Goal: Transaction & Acquisition: Purchase product/service

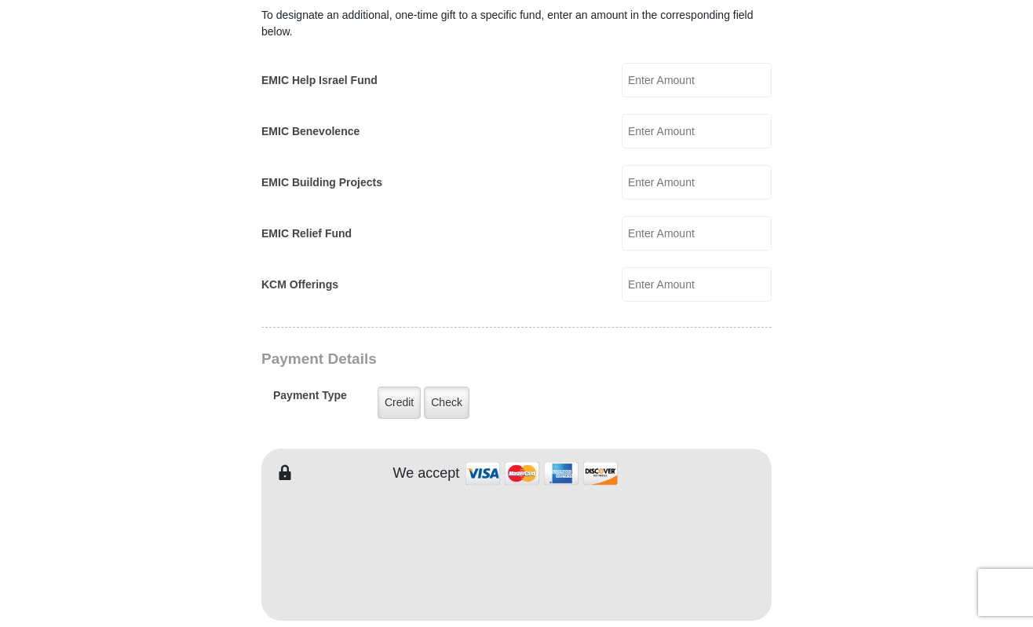
scroll to position [1025, 0]
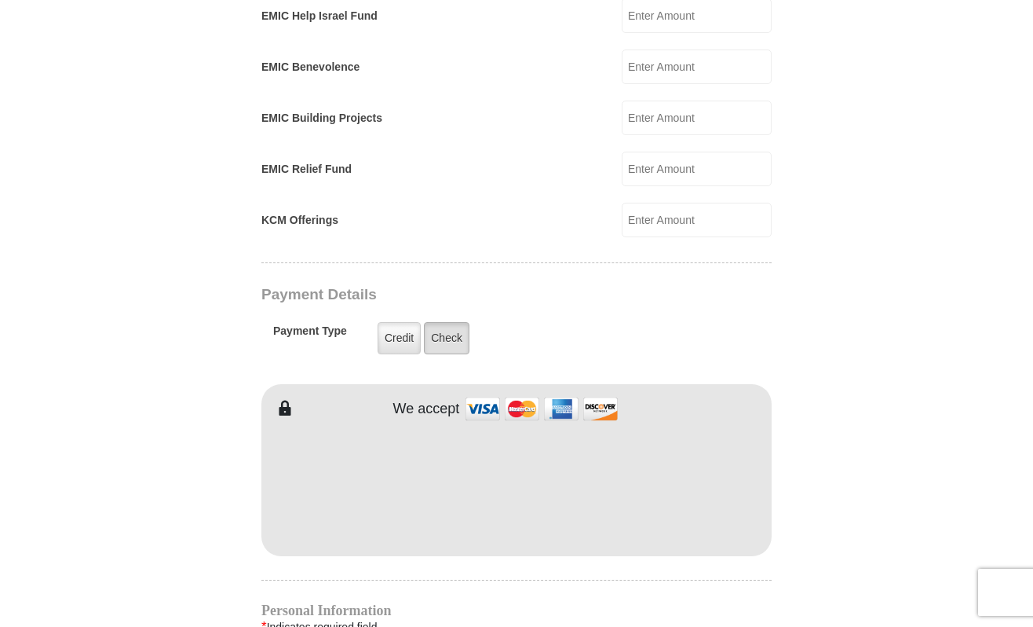
click at [442, 322] on label "Check" at bounding box center [447, 338] width 46 height 32
click at [0, 0] on input "Check" at bounding box center [0, 0] width 0 height 0
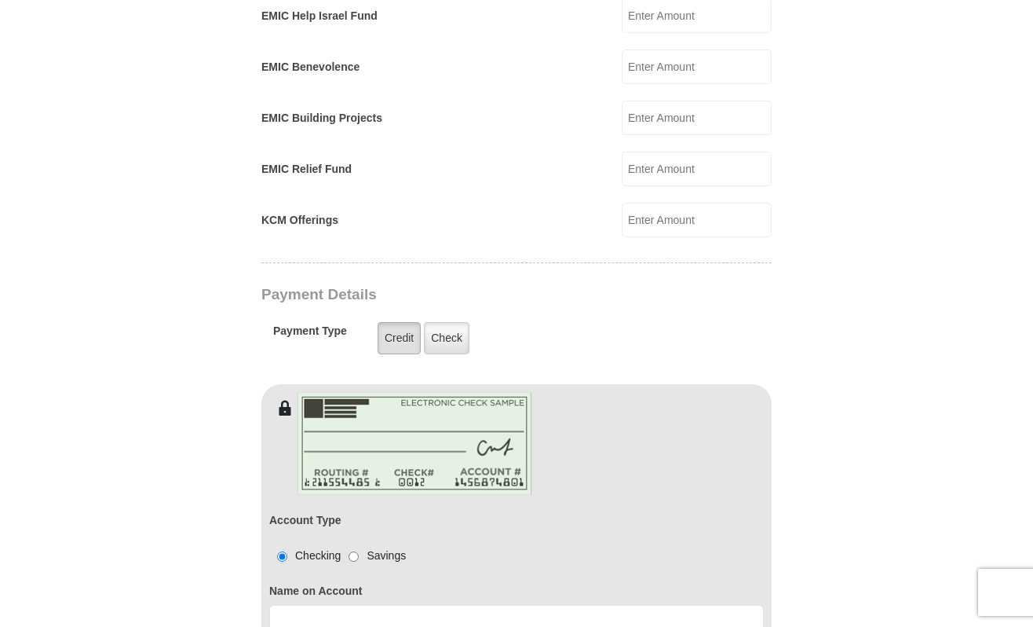
click at [397, 325] on label "Credit" at bounding box center [399, 338] width 43 height 32
click at [0, 0] on input "Credit" at bounding box center [0, 0] width 0 height 0
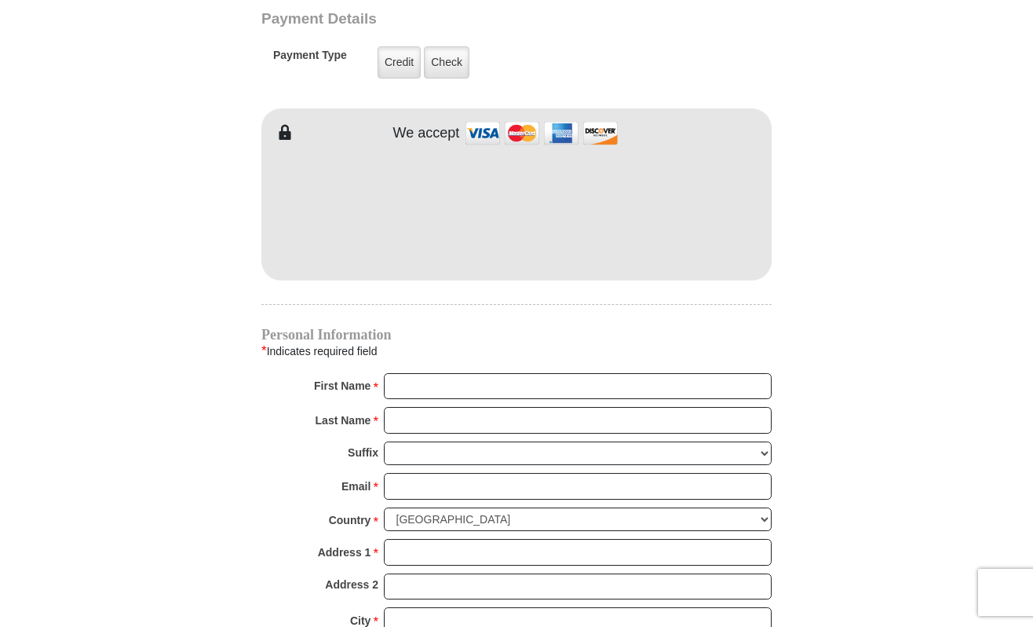
scroll to position [1453, 0]
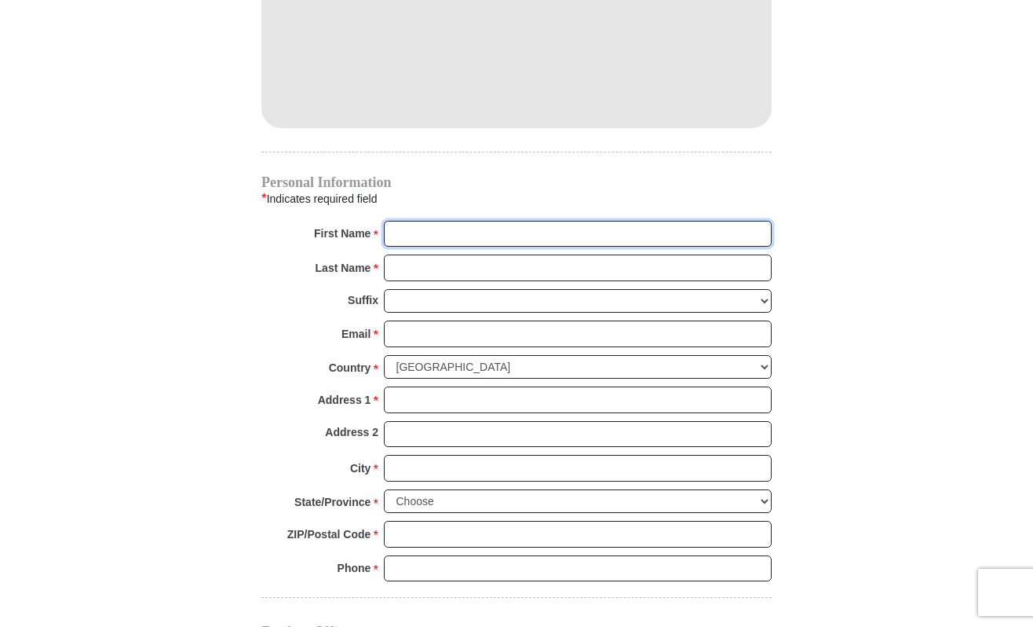
click at [758, 221] on input "First Name *" at bounding box center [578, 234] width 388 height 27
type input "Esmeralda"
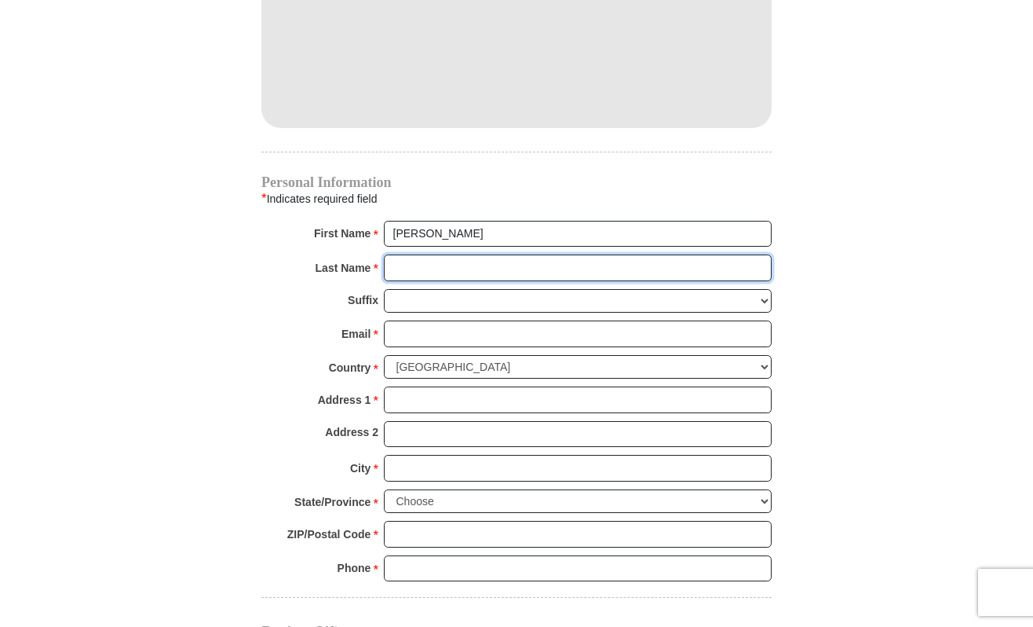
type input "Marignoli"
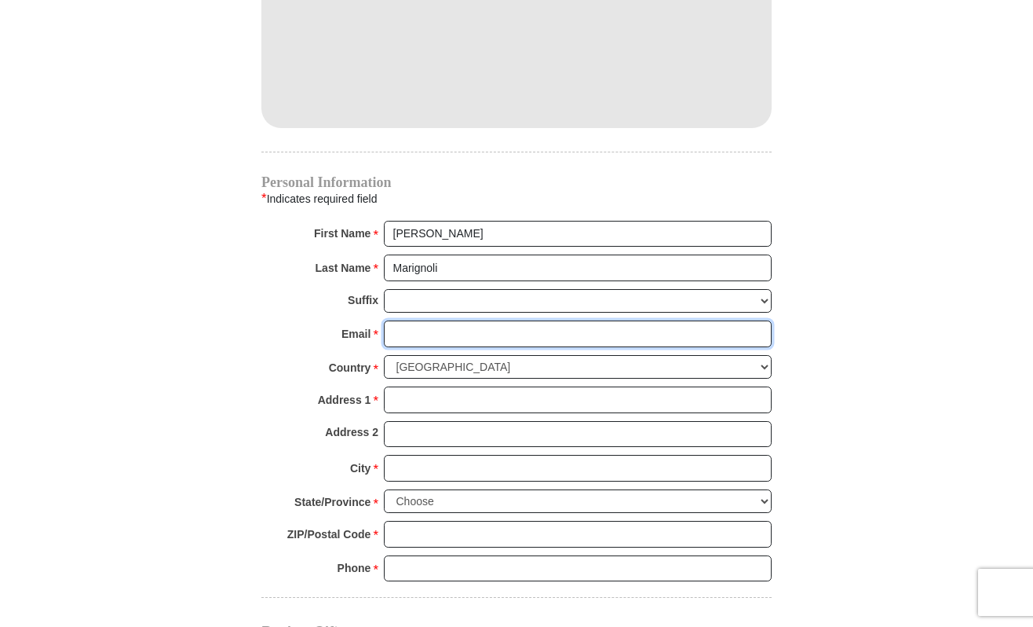
type input "esmeraldam@bellsouth.net"
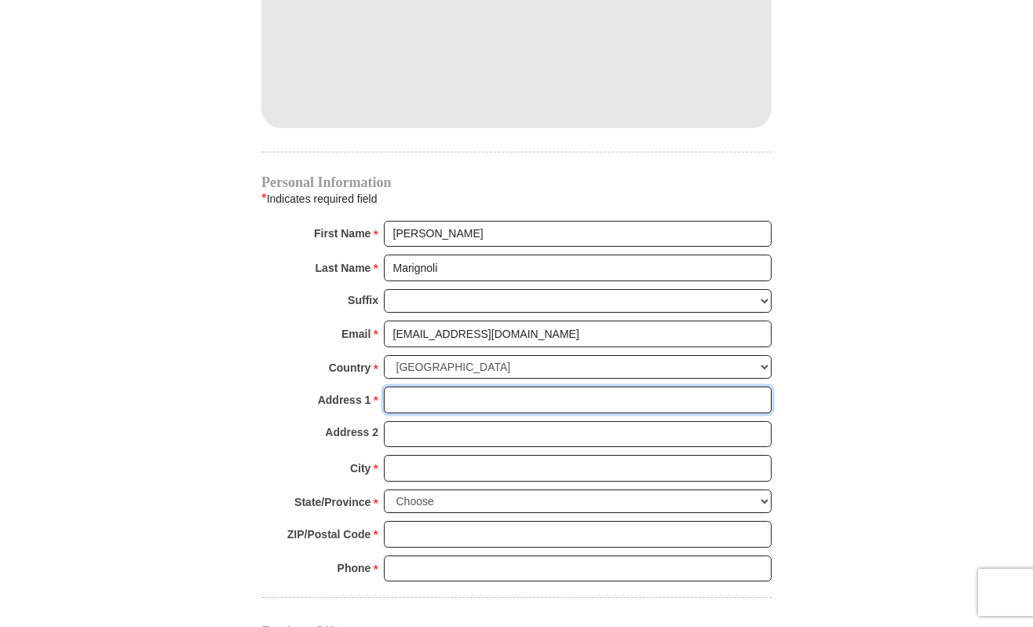
type input "1321 Alegriano Ave"
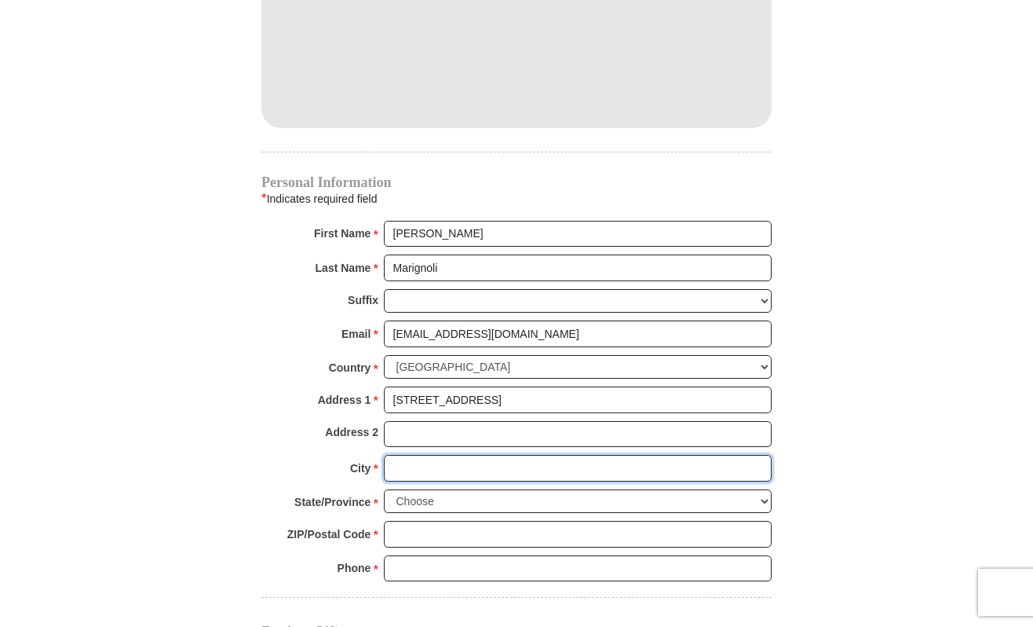
type input "Coral Gables"
select select "FL"
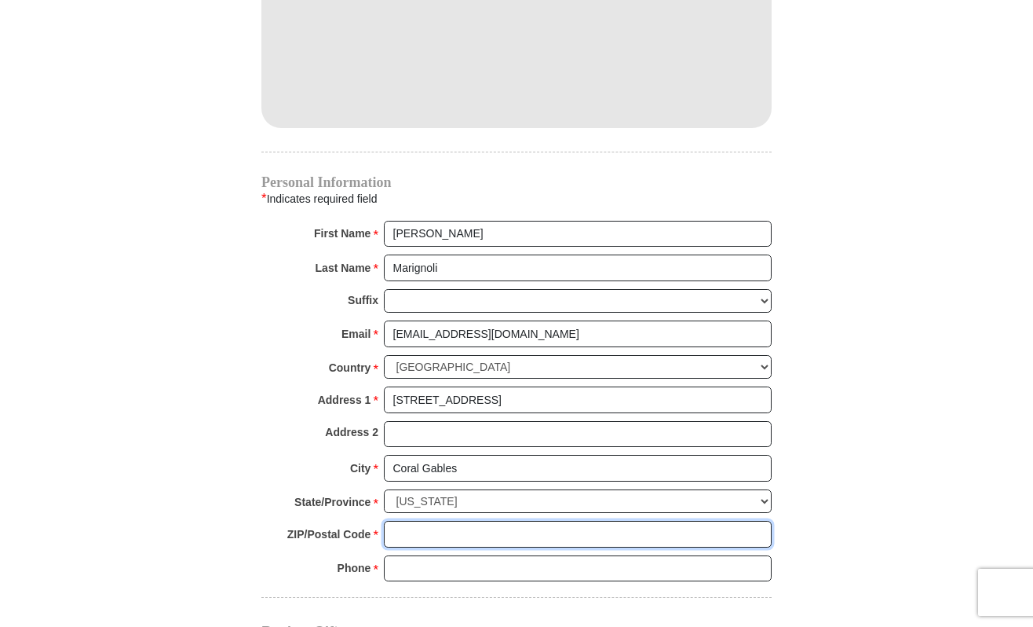
type input "33146"
type input "3056635374"
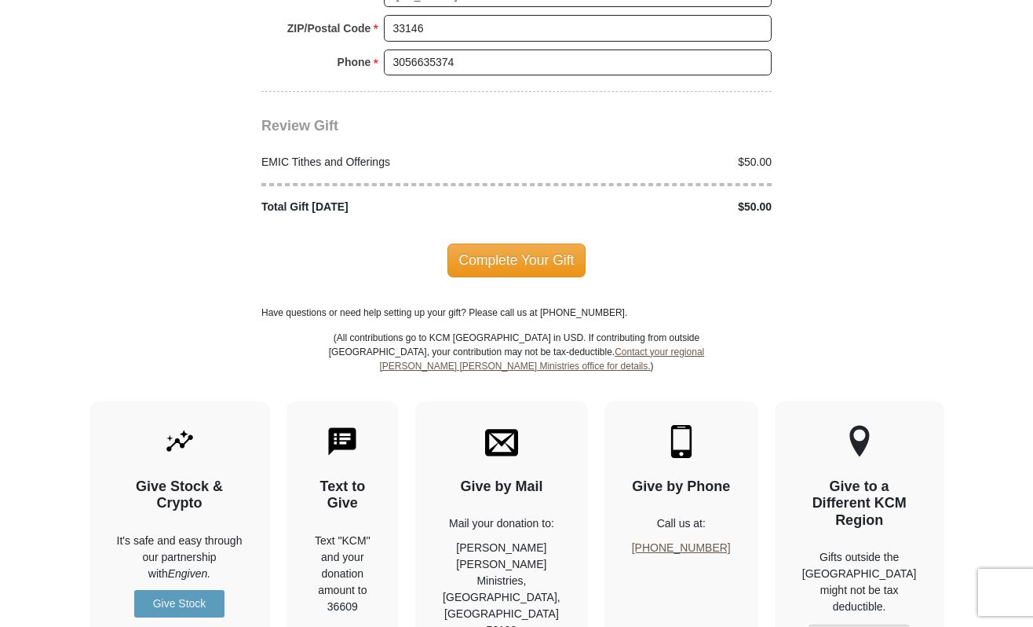
scroll to position [1877, 0]
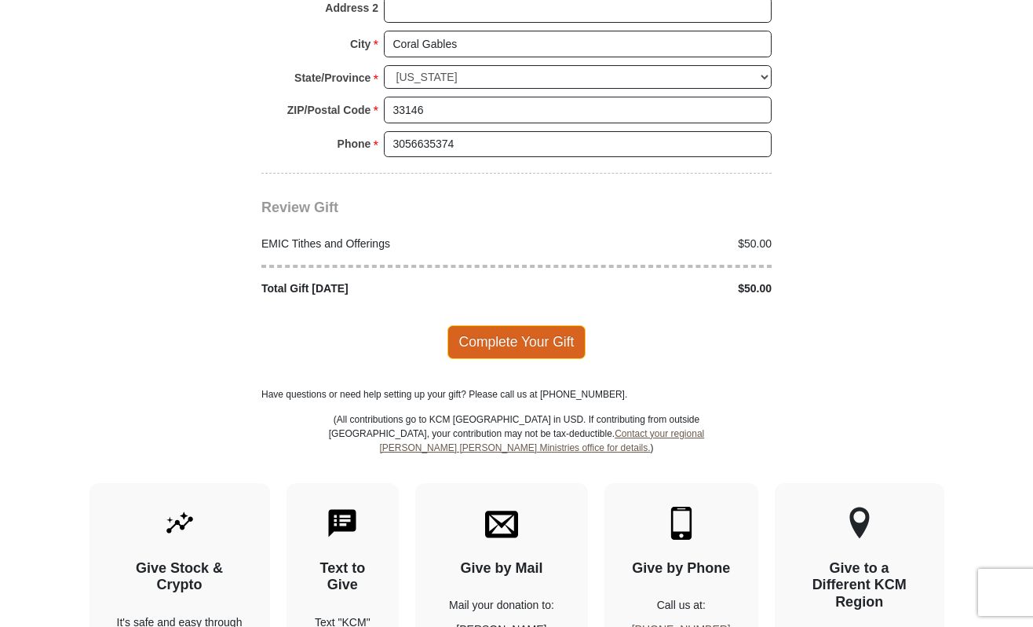
click at [524, 325] on span "Complete Your Gift" at bounding box center [517, 341] width 139 height 33
